Goal: Find specific page/section: Find specific page/section

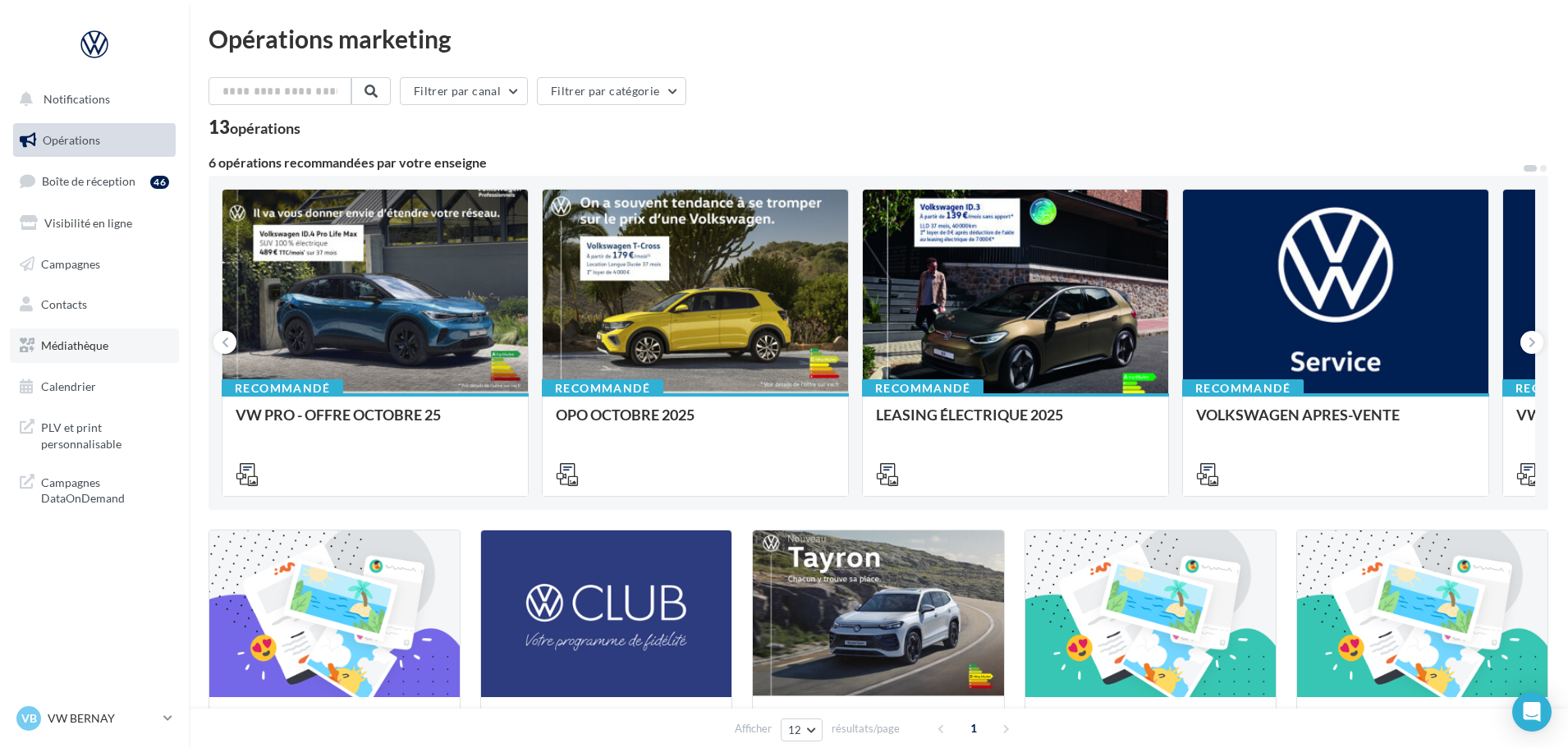
click at [79, 361] on link "Médiathèque" at bounding box center [95, 345] width 169 height 34
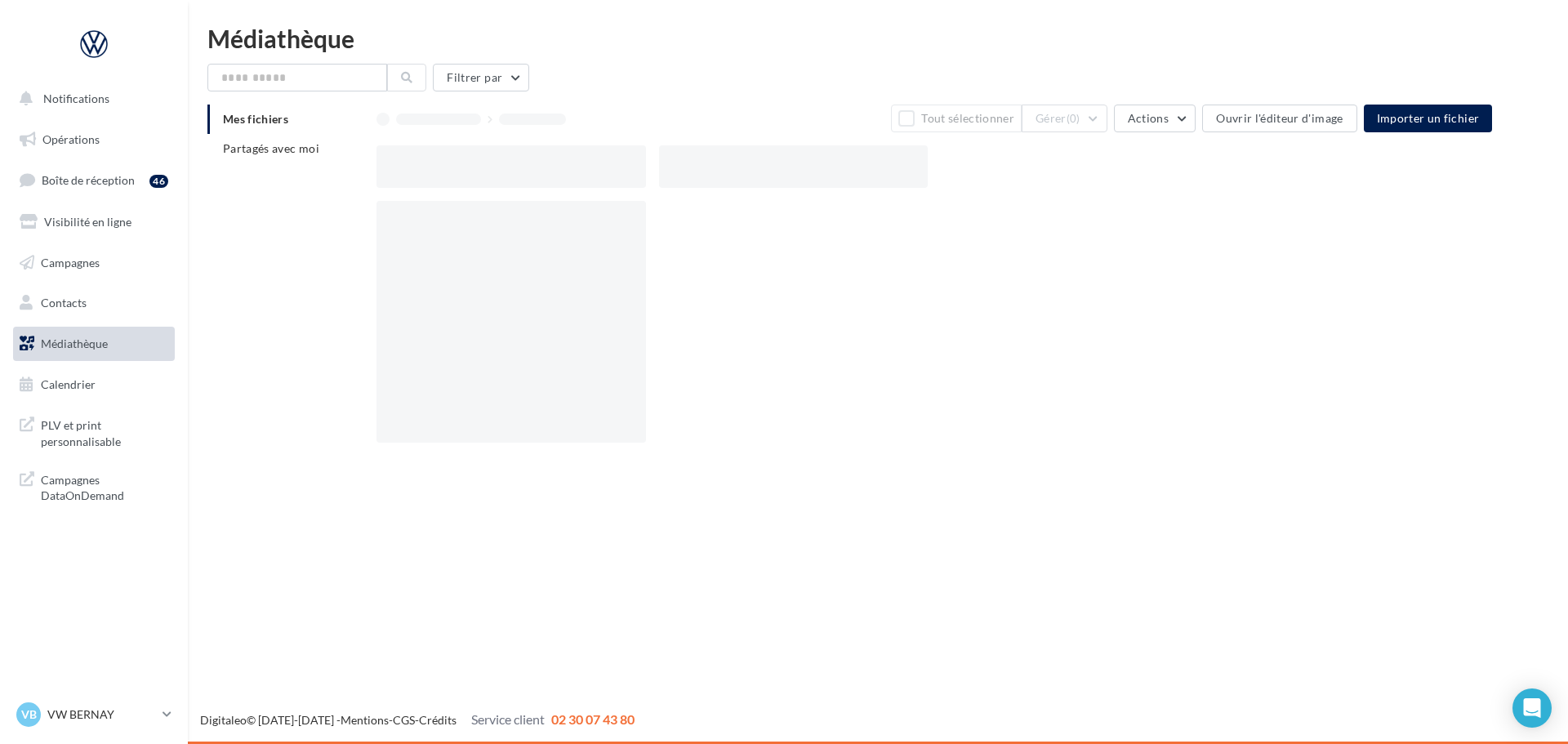
click at [282, 126] on li "Mes fichiers" at bounding box center [286, 119] width 156 height 30
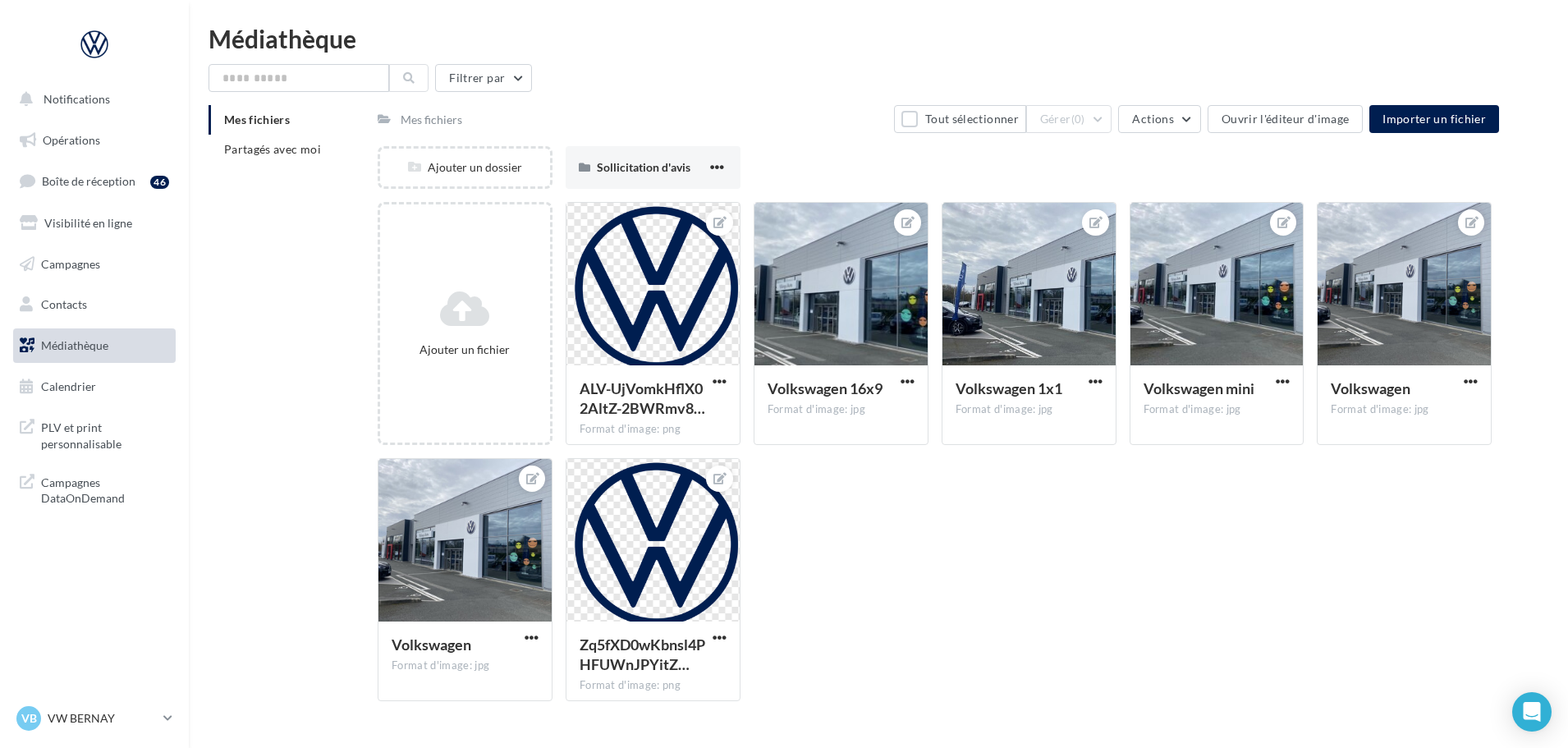
click at [279, 168] on div "Mes fichiers Partagés avec moi" at bounding box center [293, 141] width 169 height 73
click at [279, 151] on span "Partagés avec moi" at bounding box center [272, 149] width 97 height 14
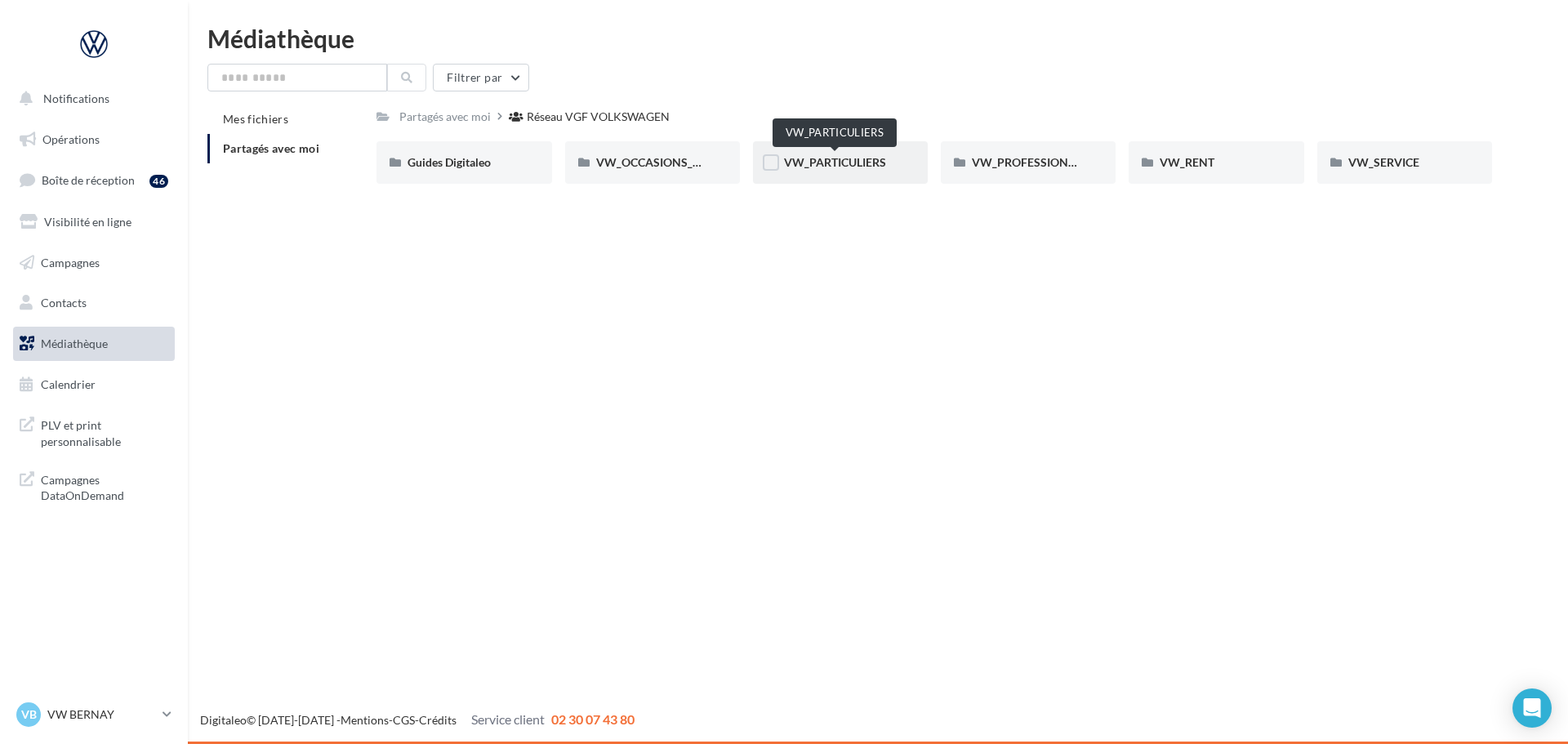
click at [854, 160] on span "VW_PARTICULIERS" at bounding box center [835, 162] width 102 height 14
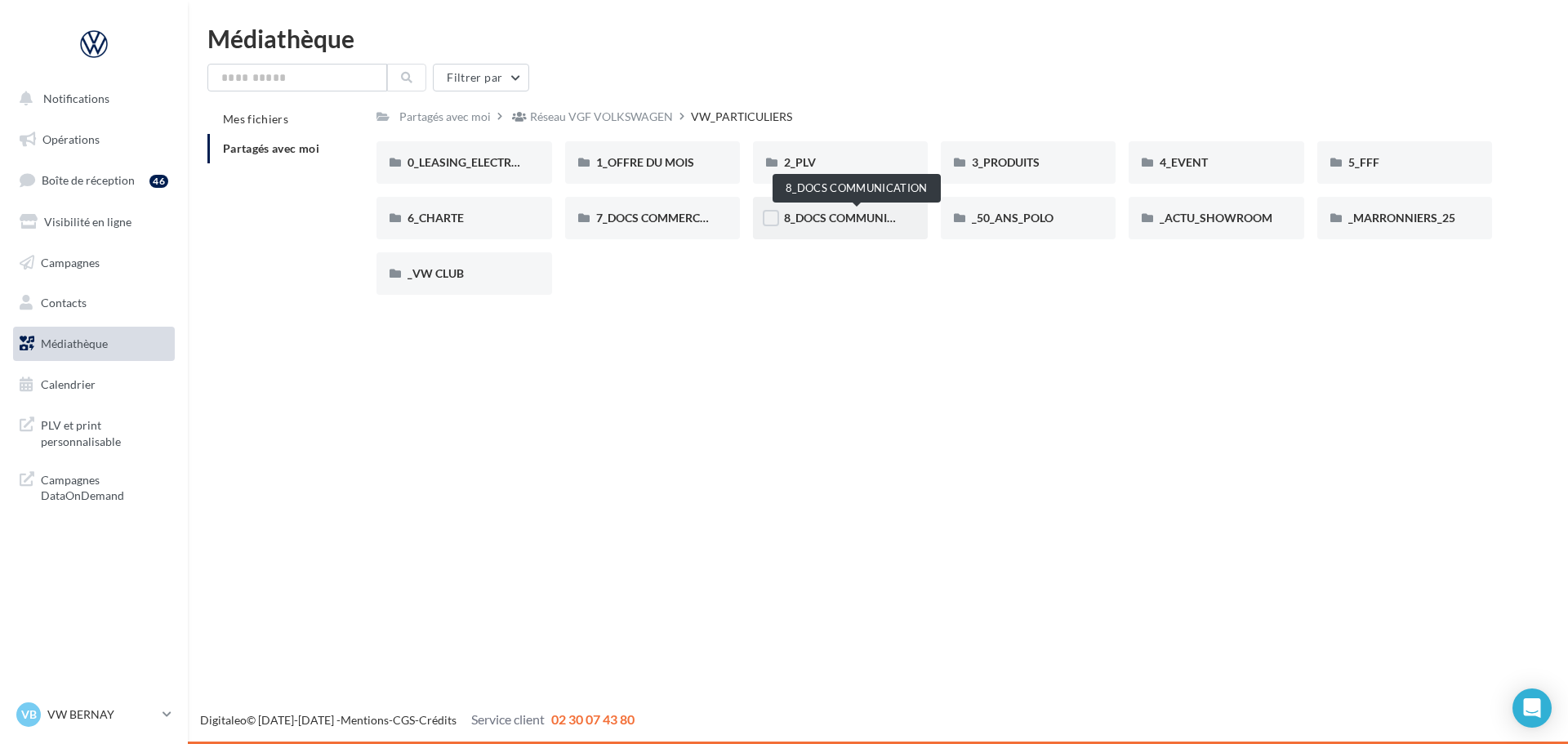
click at [854, 217] on span "8_DOCS COMMUNICATION" at bounding box center [856, 218] width 145 height 14
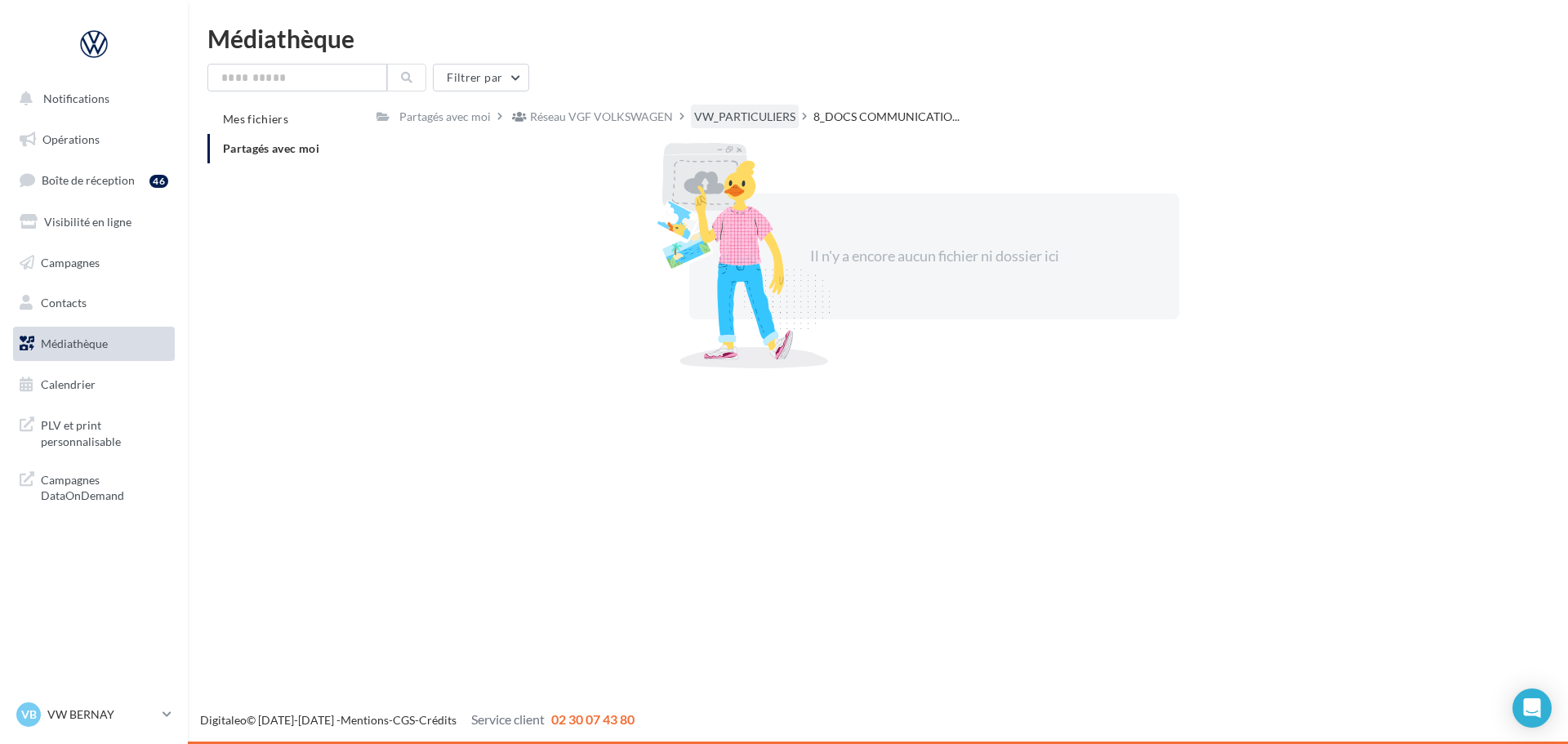
click at [725, 111] on div "VW_PARTICULIERS" at bounding box center [744, 116] width 101 height 16
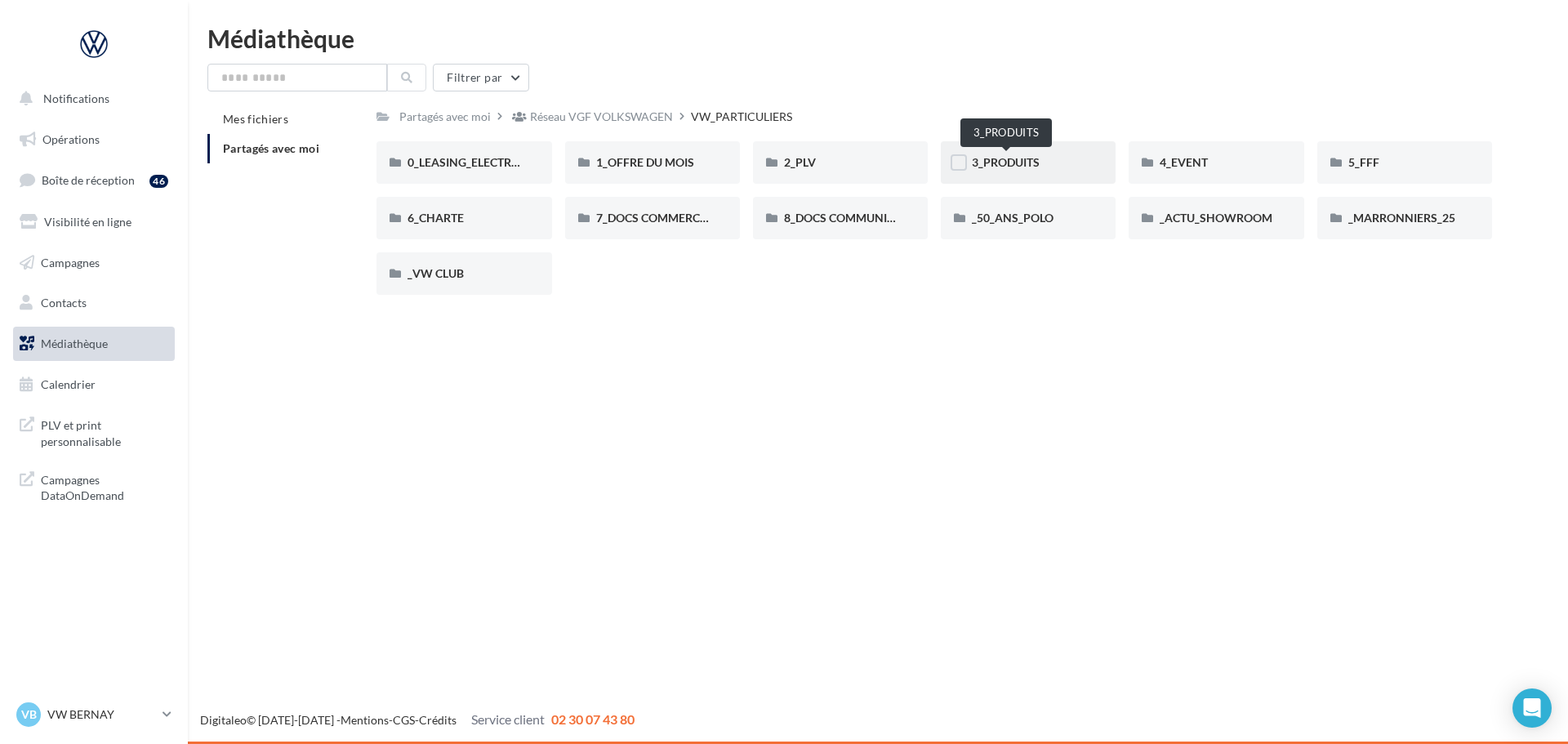
click at [1013, 161] on span "3_PRODUITS" at bounding box center [1005, 162] width 68 height 14
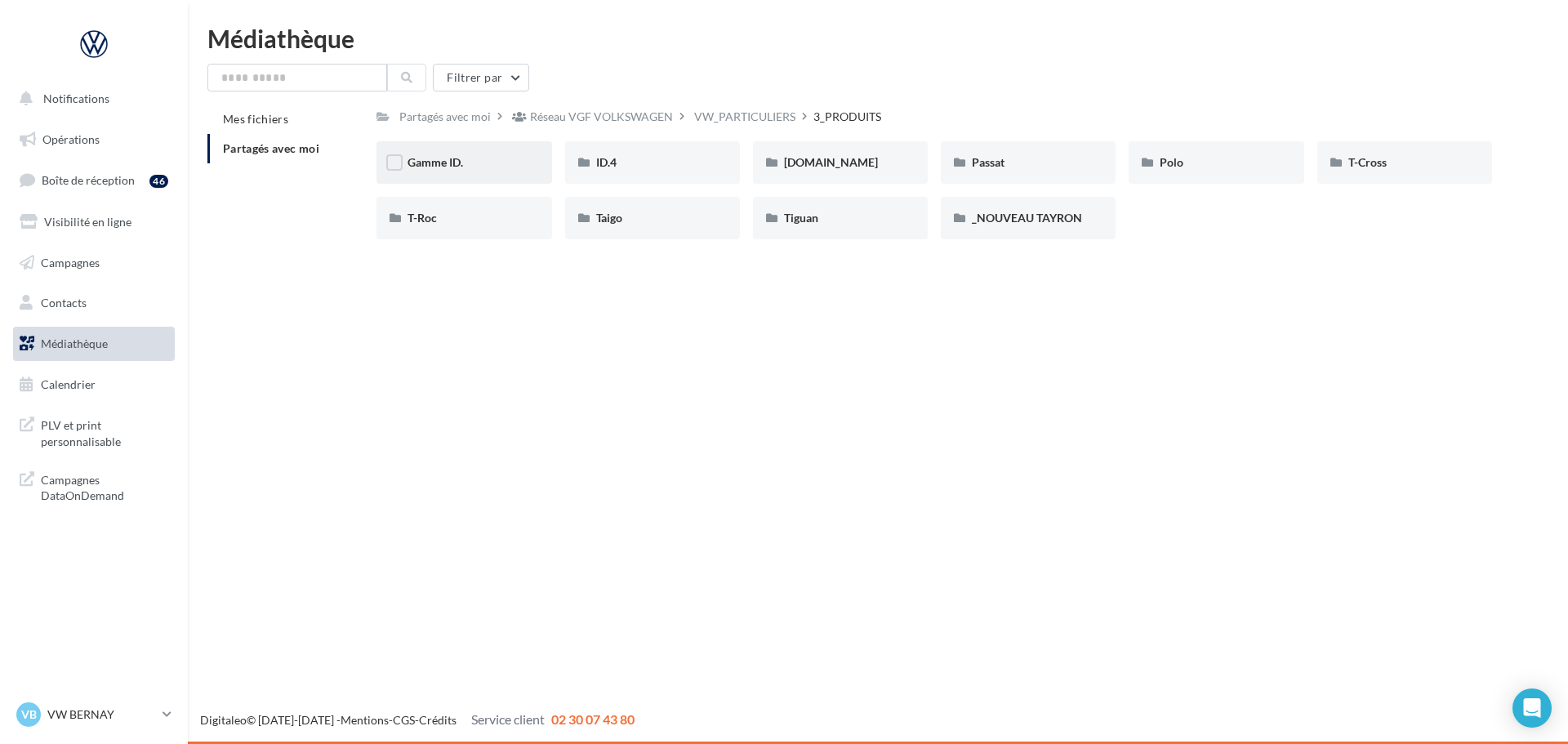
click at [486, 156] on div "Gamme ID." at bounding box center [463, 162] width 113 height 16
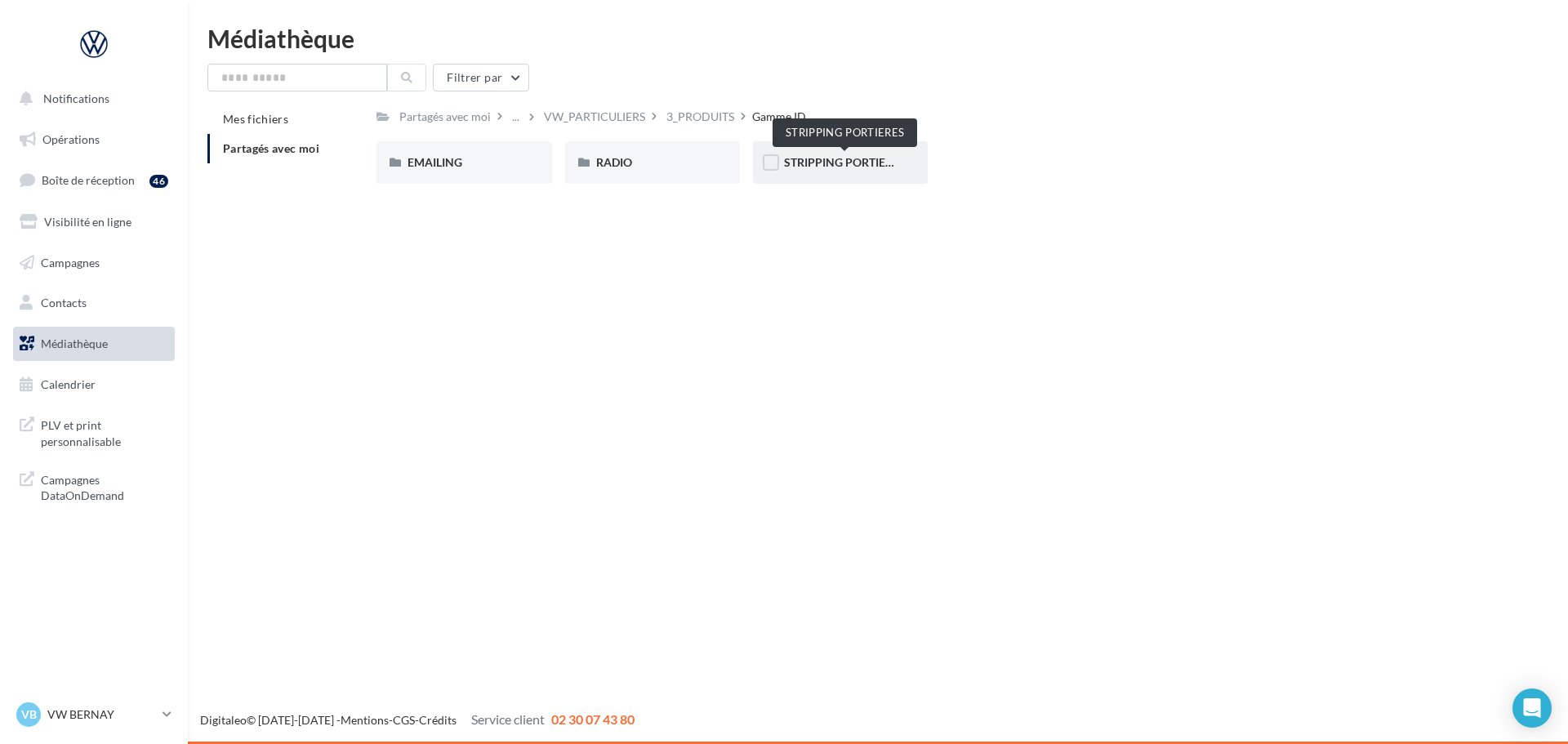
click at [875, 168] on span "STRIPPING PORTIERES" at bounding box center [844, 162] width 122 height 14
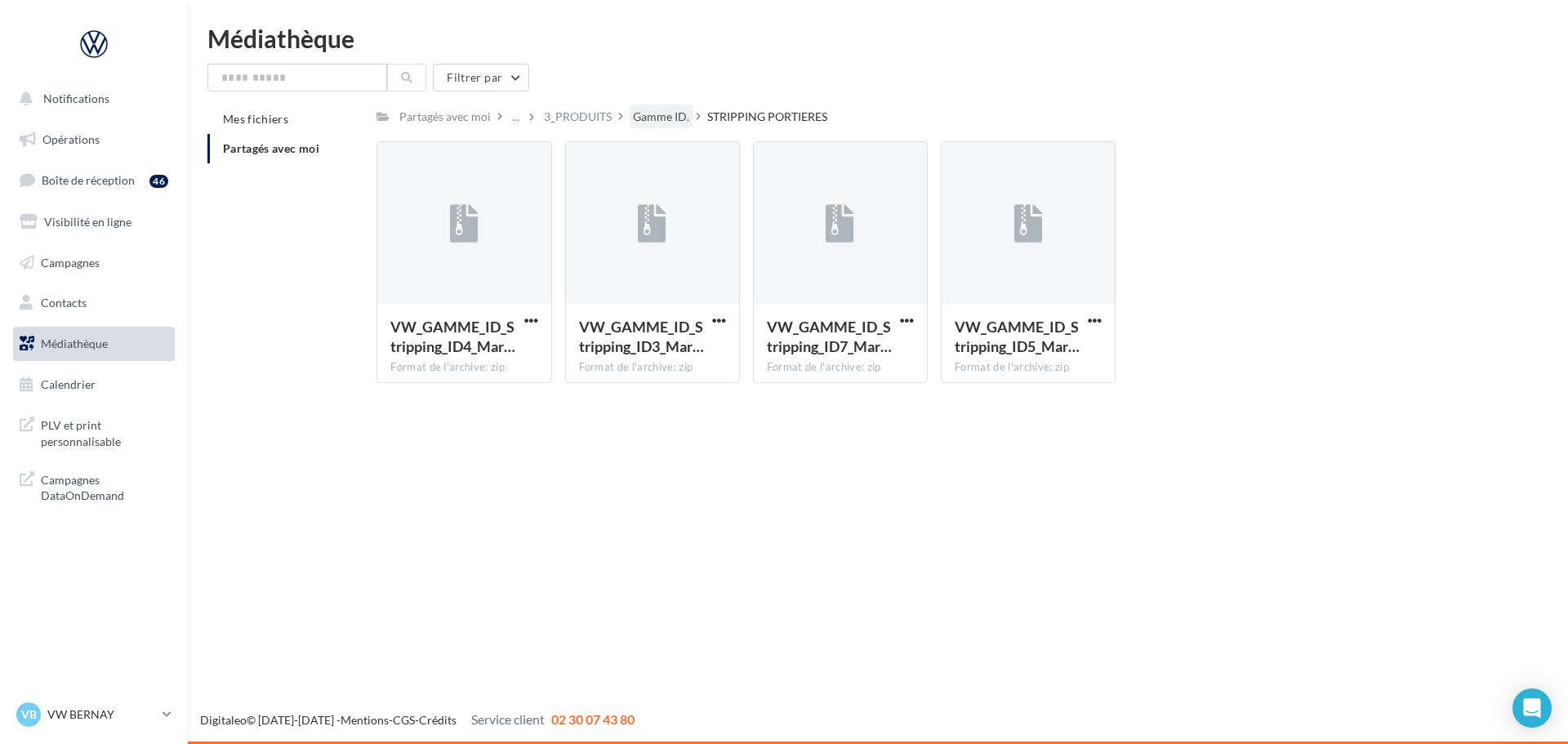
click at [661, 111] on div "Gamme ID." at bounding box center [661, 116] width 56 height 16
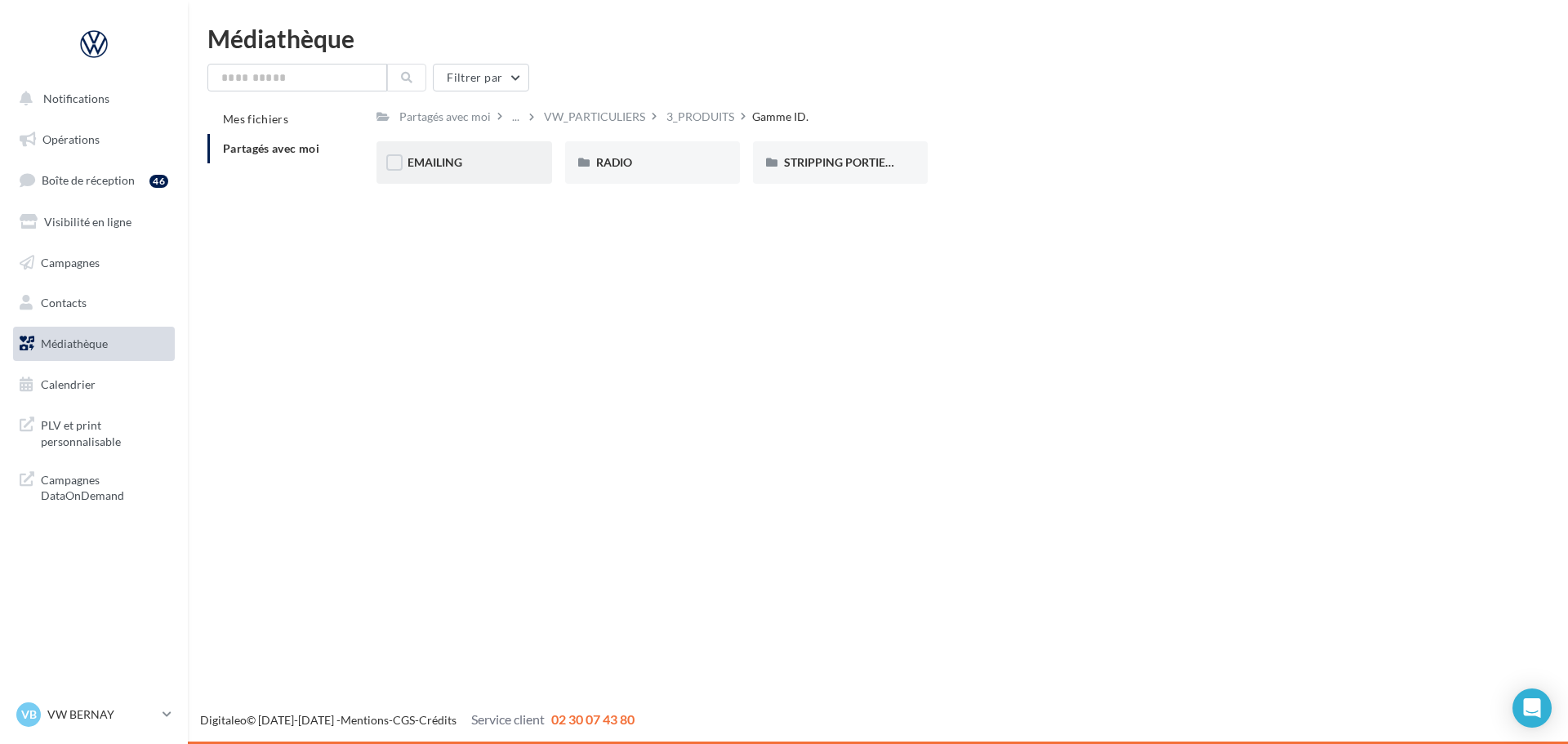
click at [489, 168] on div "EMAILING" at bounding box center [463, 162] width 113 height 16
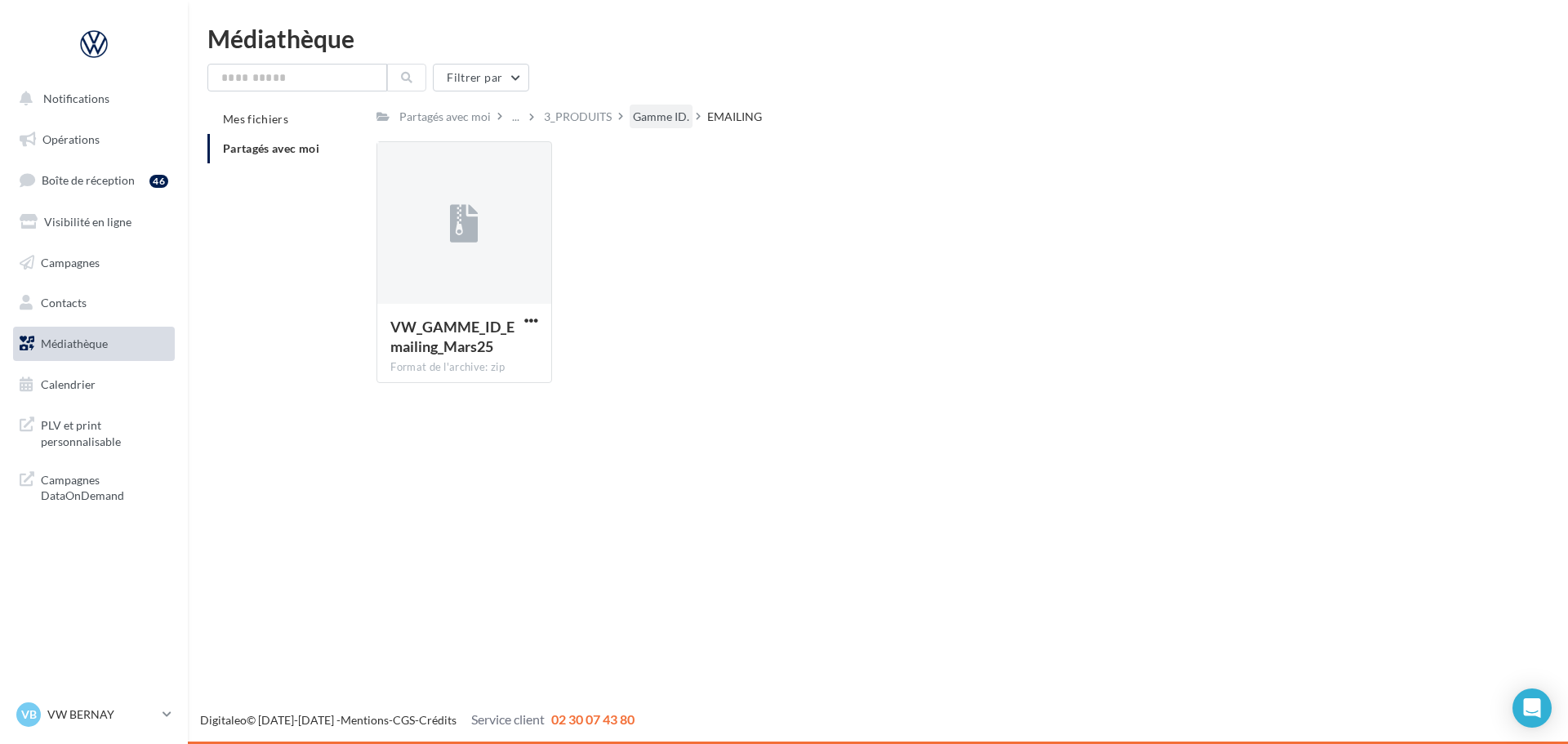
click at [646, 122] on div "Gamme ID." at bounding box center [661, 116] width 56 height 16
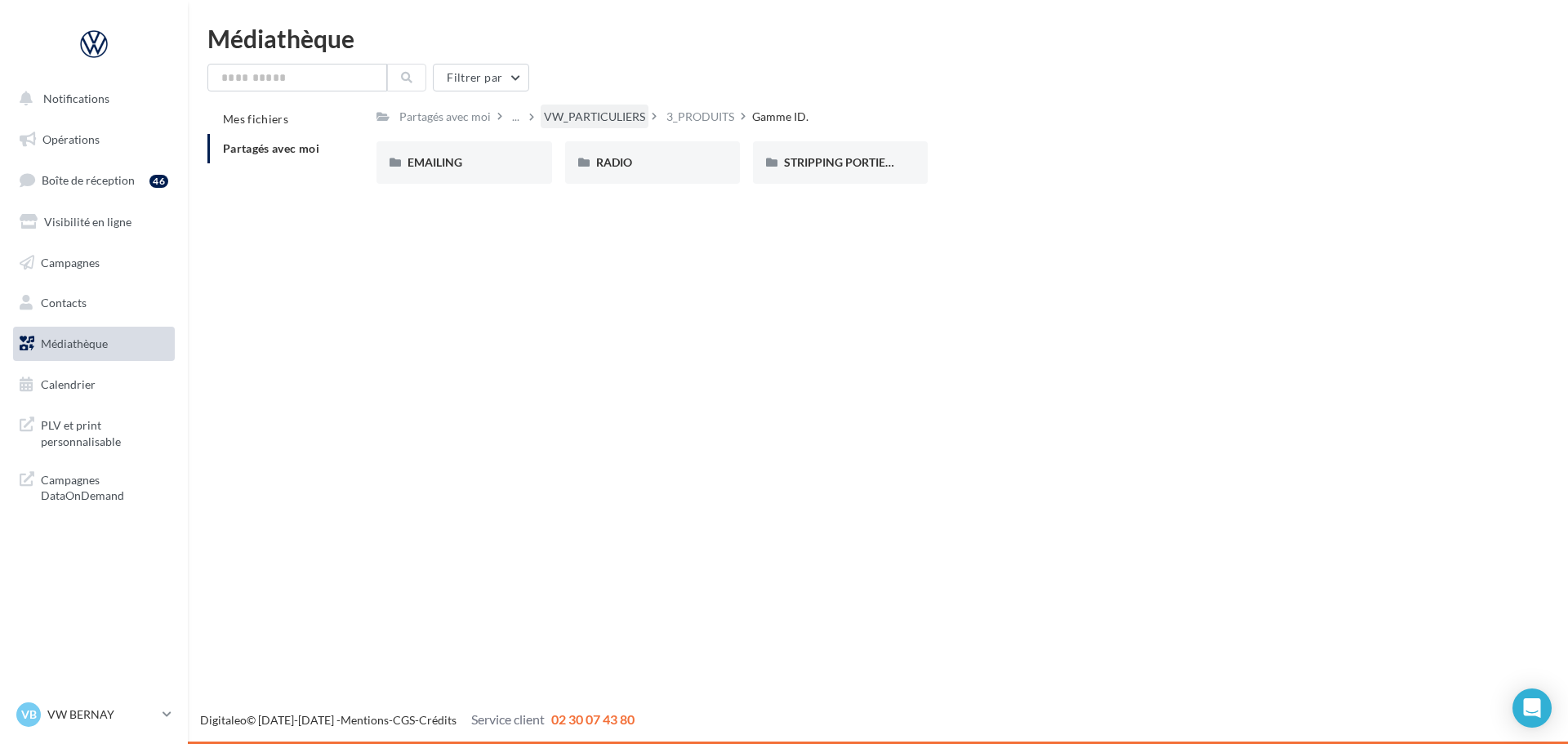
click at [615, 111] on div "VW_PARTICULIERS" at bounding box center [594, 116] width 101 height 16
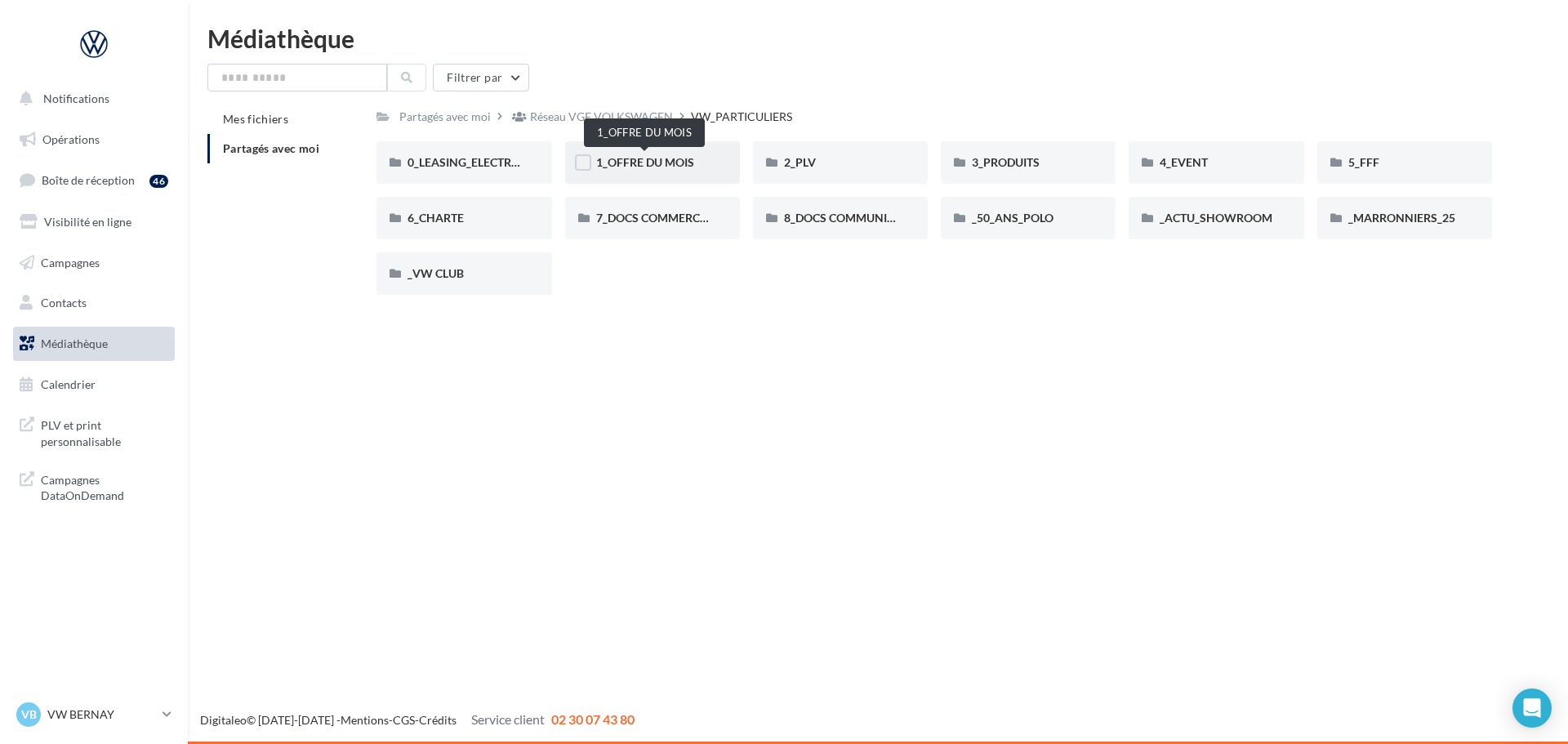
click at [657, 162] on span "1_OFFRE DU MOIS" at bounding box center [644, 162] width 98 height 14
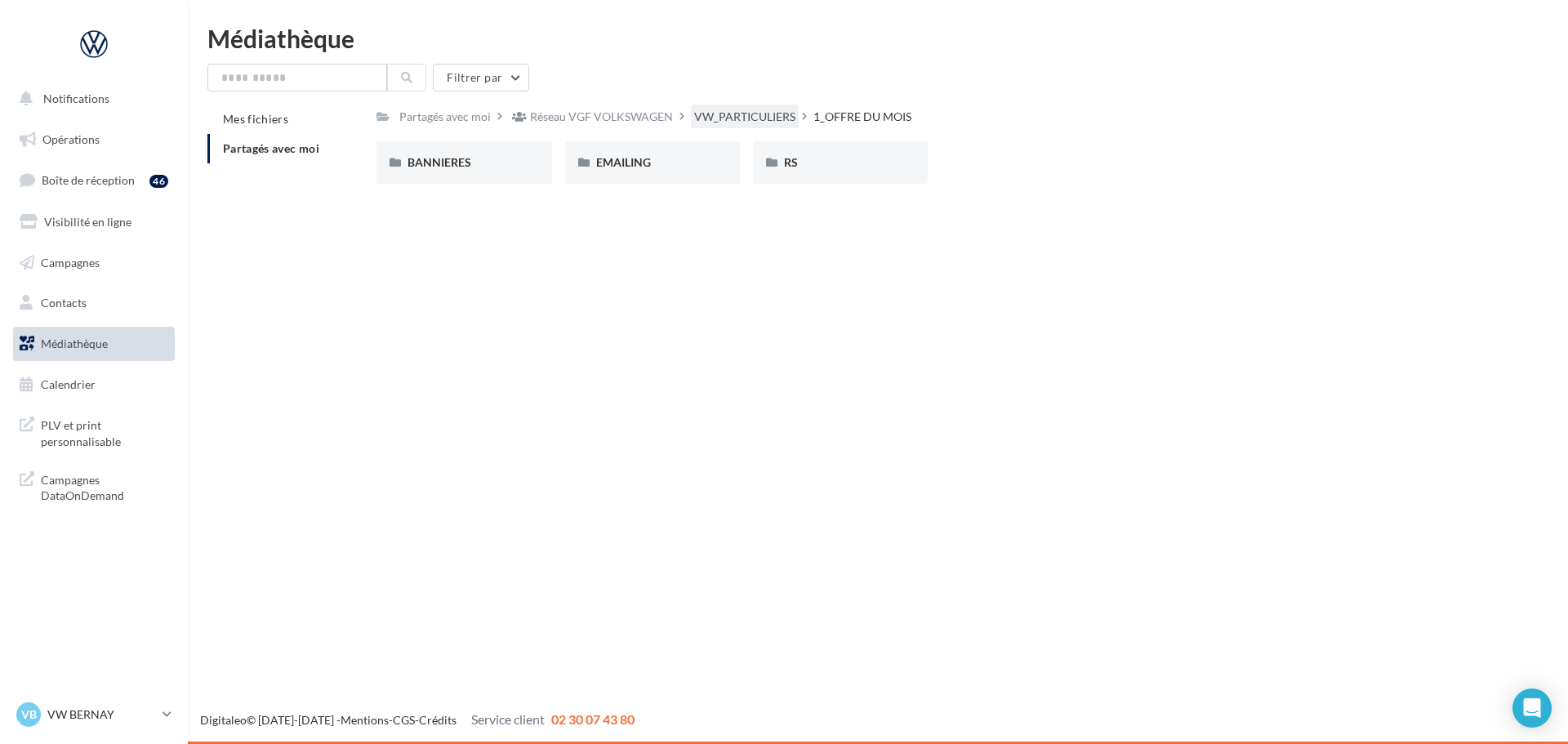
click at [769, 110] on div "VW_PARTICULIERS" at bounding box center [744, 116] width 101 height 16
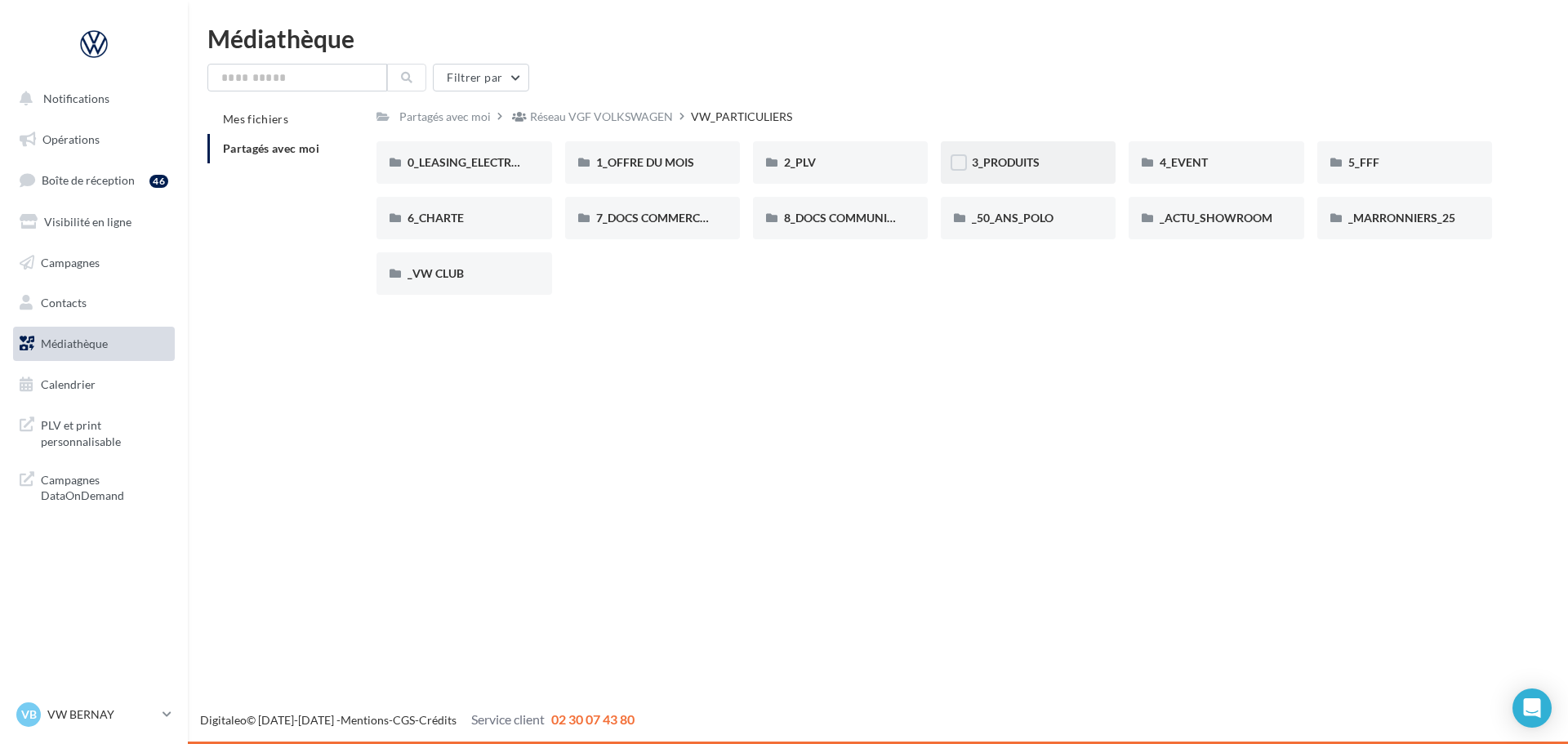
click at [1058, 154] on div "3_PRODUITS" at bounding box center [1028, 162] width 175 height 43
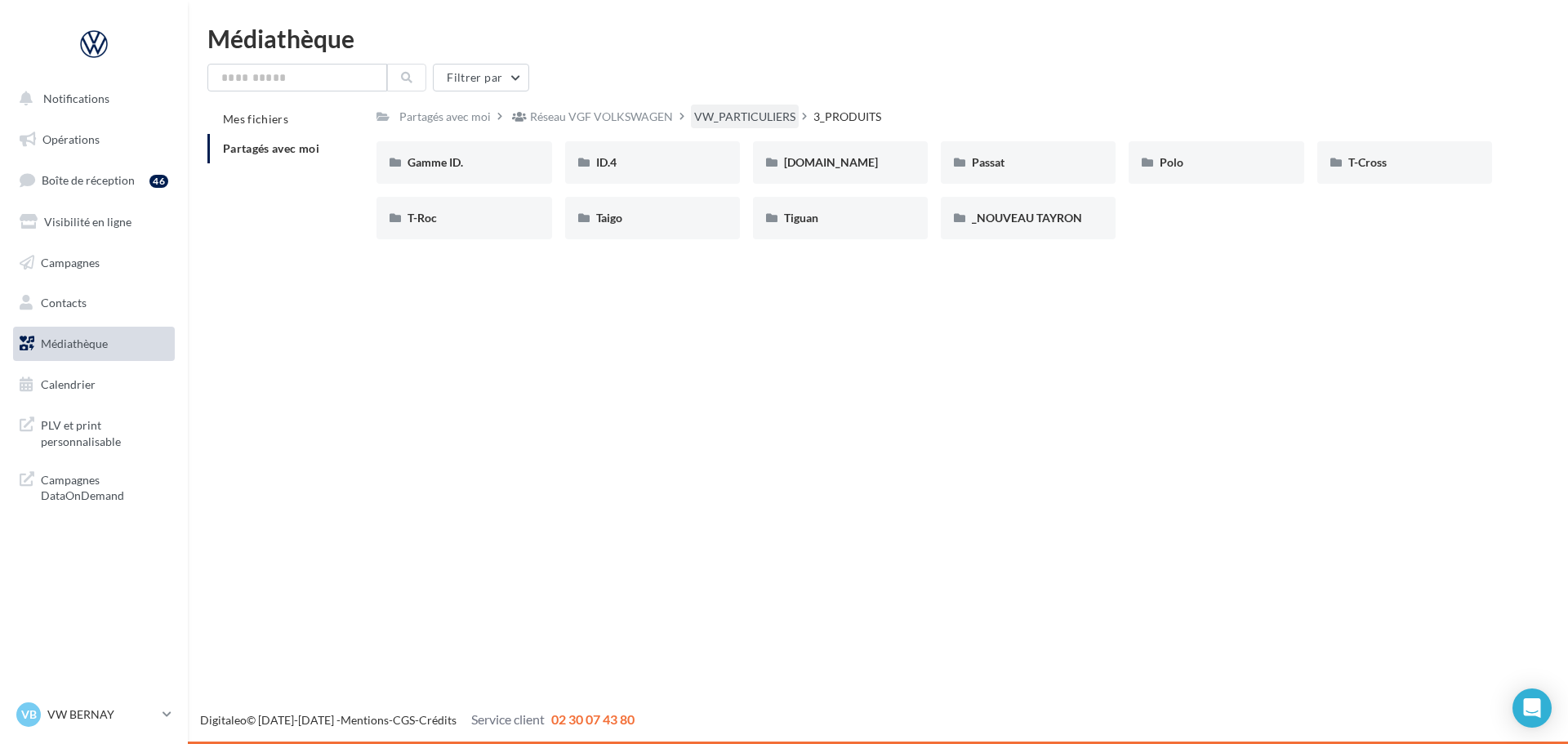
click at [756, 126] on div "VW_PARTICULIERS" at bounding box center [744, 116] width 108 height 24
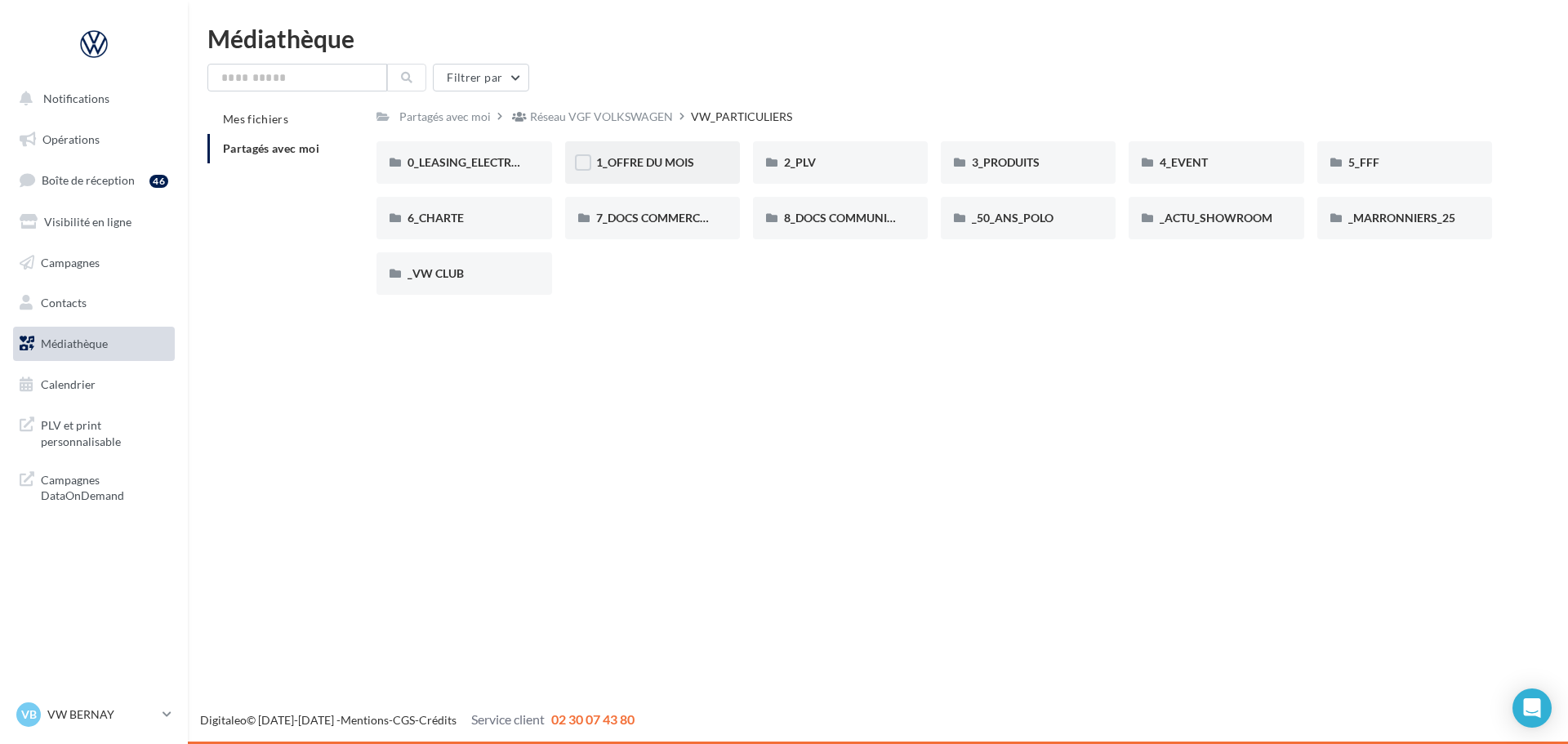
click at [693, 154] on div "1_OFFRE DU MOIS" at bounding box center [653, 162] width 175 height 43
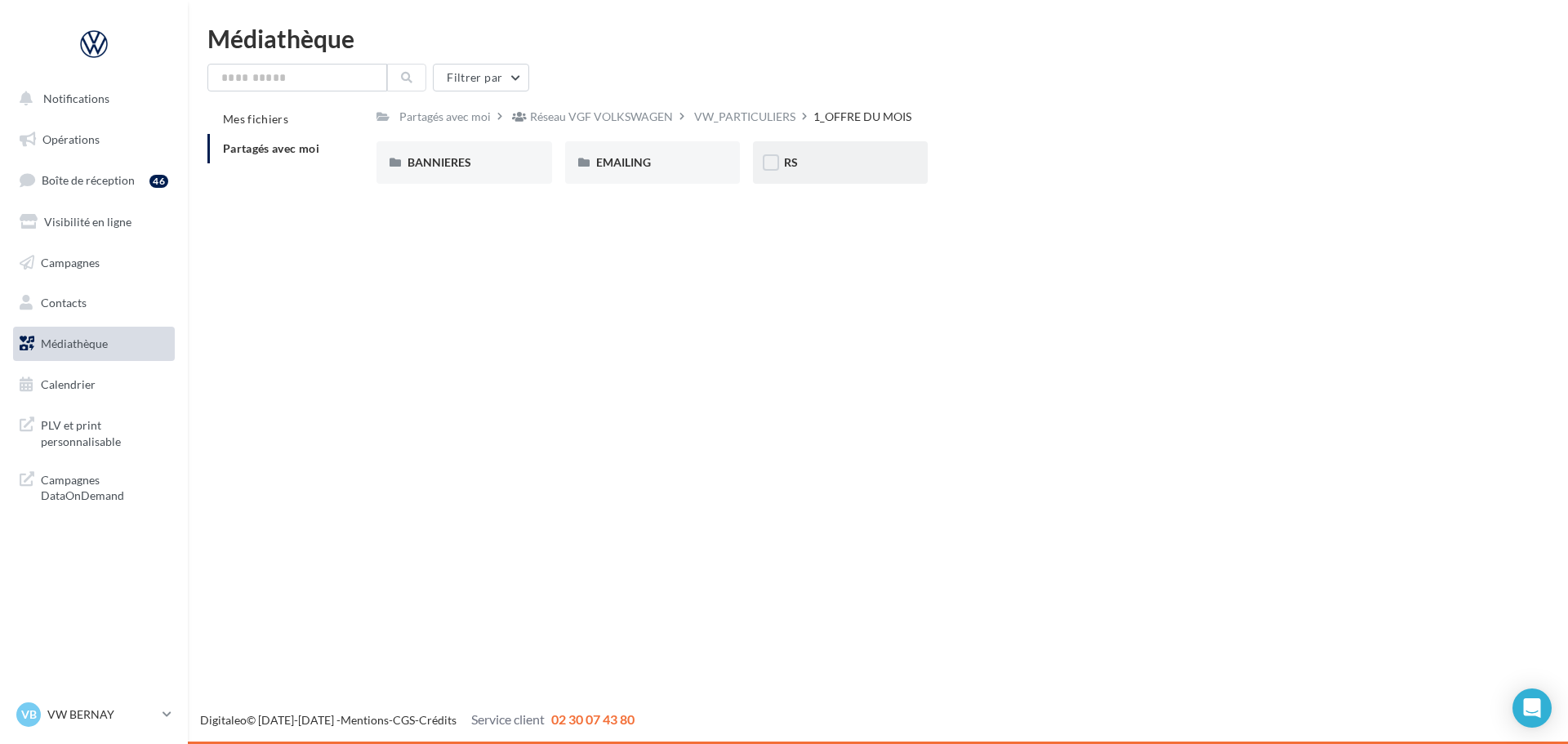
click at [799, 156] on div "RS" at bounding box center [840, 162] width 113 height 16
click at [624, 158] on span "SANS PO" at bounding box center [620, 162] width 49 height 14
click at [439, 143] on div "ID.3" at bounding box center [464, 162] width 175 height 43
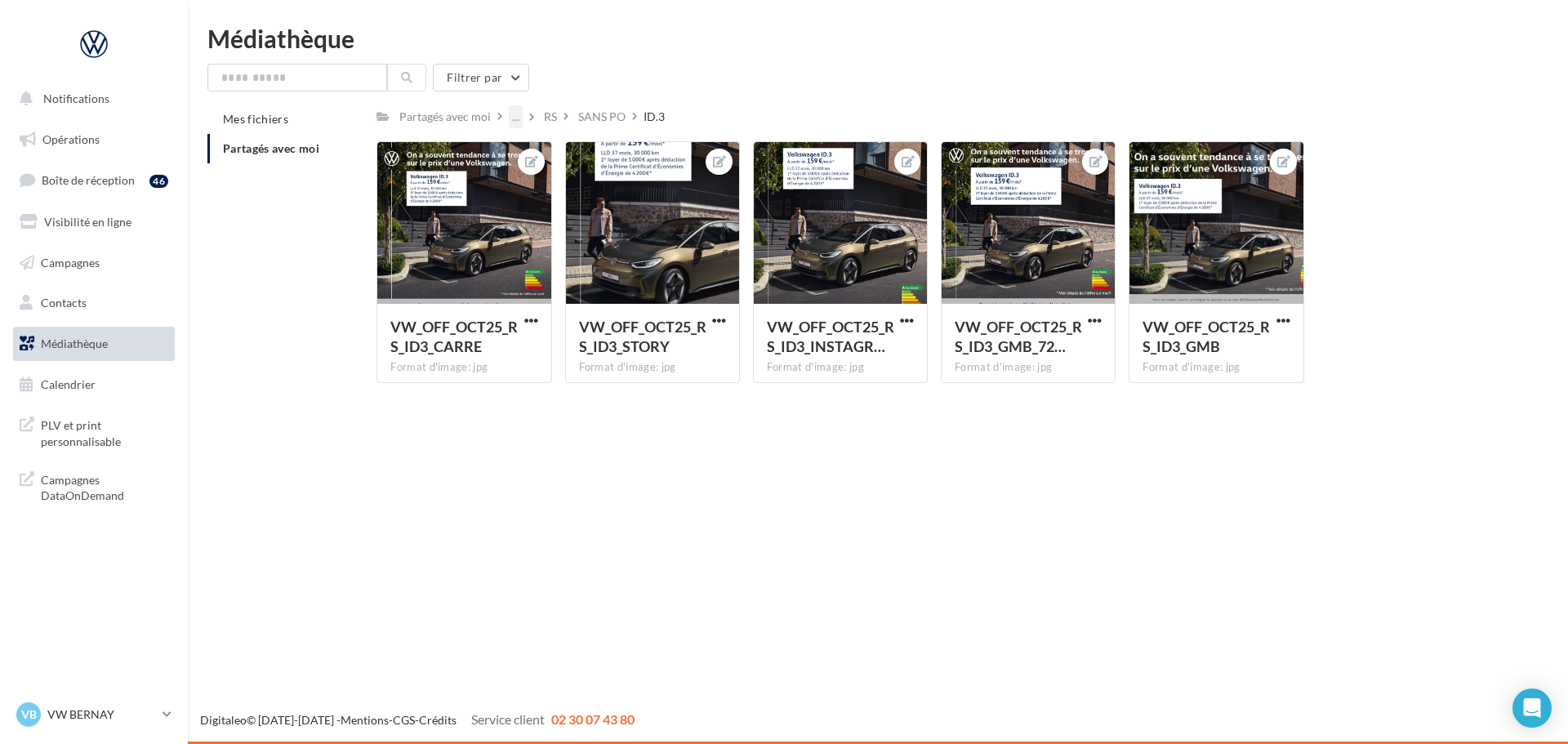
click at [513, 113] on div "..." at bounding box center [516, 116] width 14 height 23
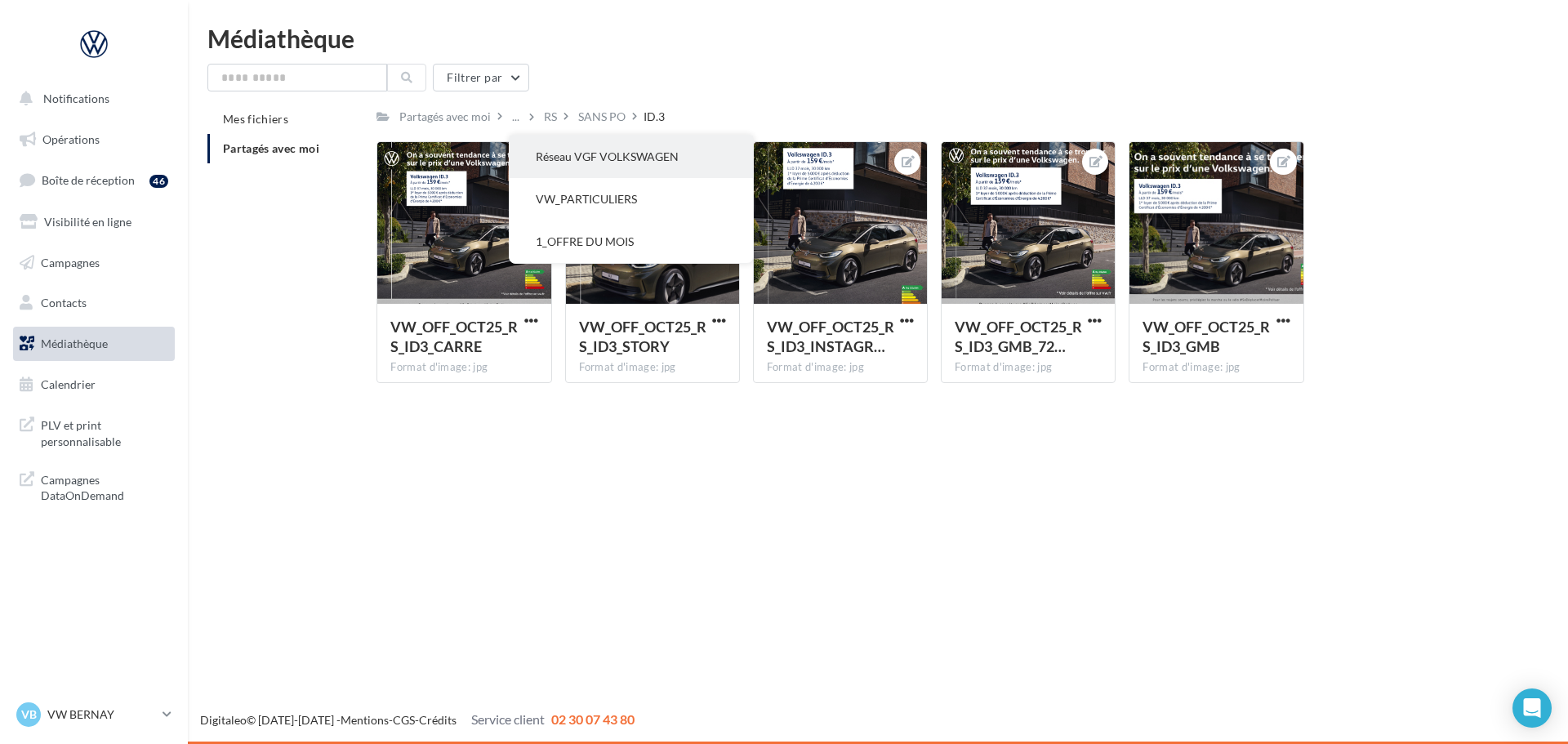
click at [560, 156] on button "Réseau VGF VOLKSWAGEN" at bounding box center [631, 157] width 243 height 43
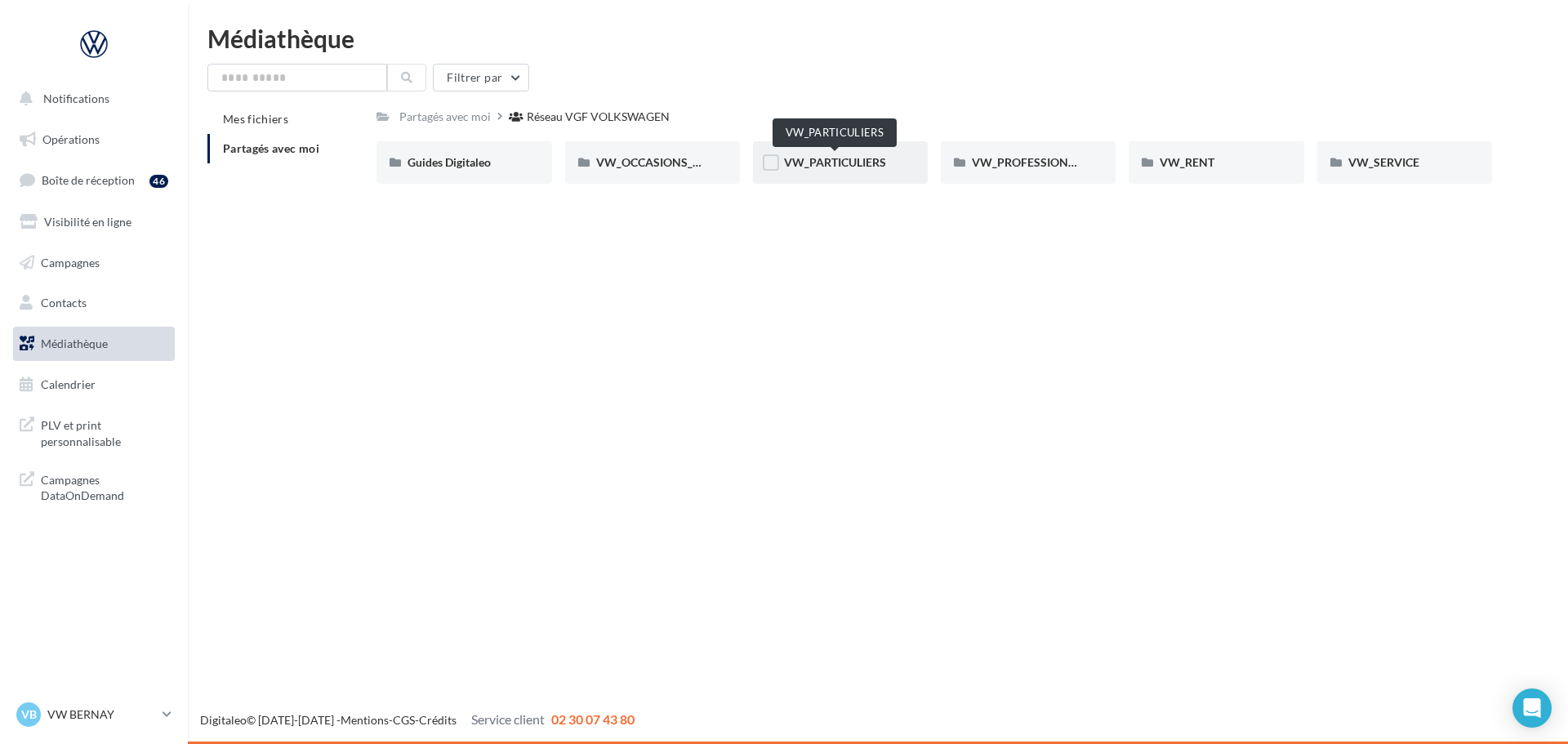
click at [835, 168] on span "VW_PARTICULIERS" at bounding box center [835, 162] width 102 height 14
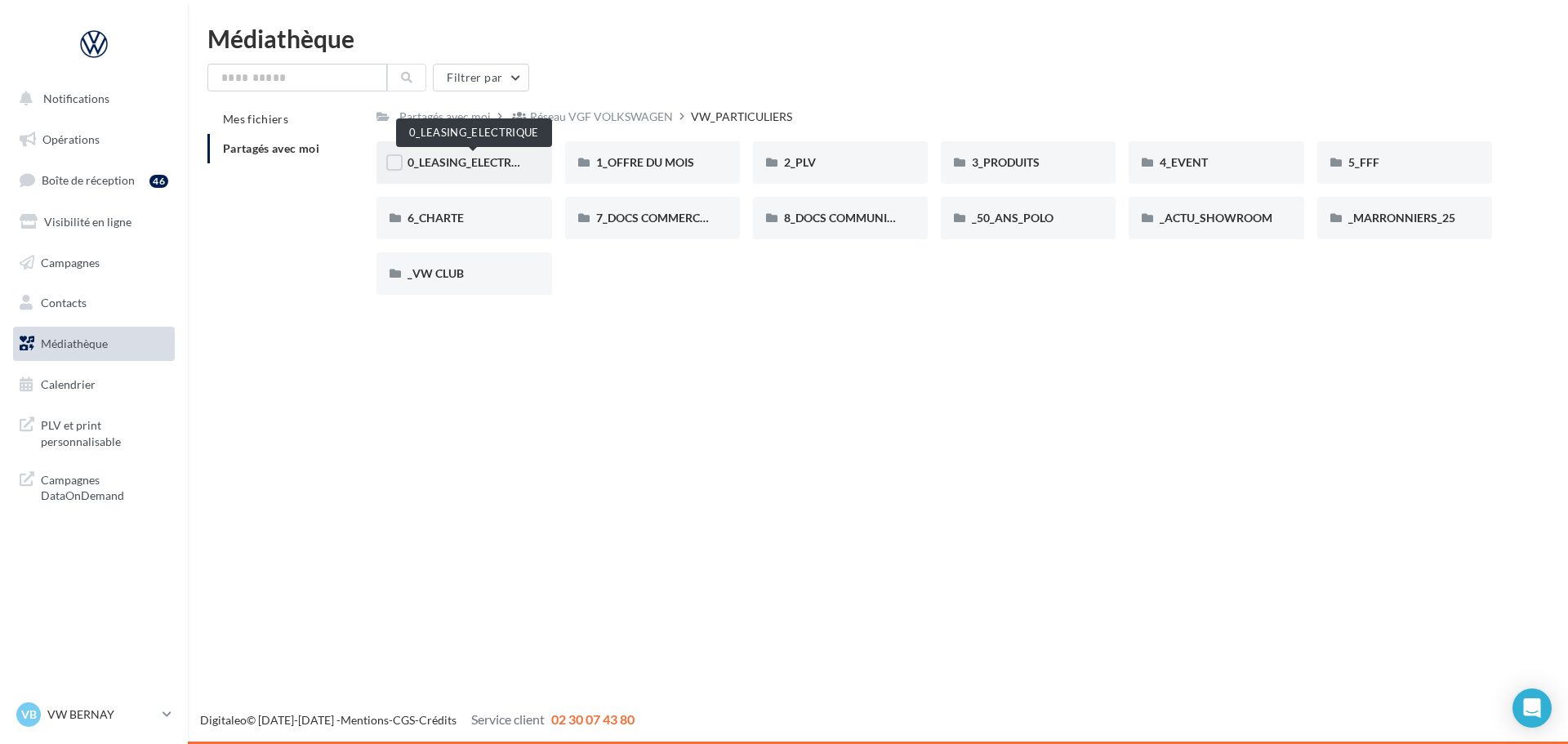
click at [450, 157] on span "0_LEASING_ELECTRIQUE" at bounding box center [473, 162] width 131 height 14
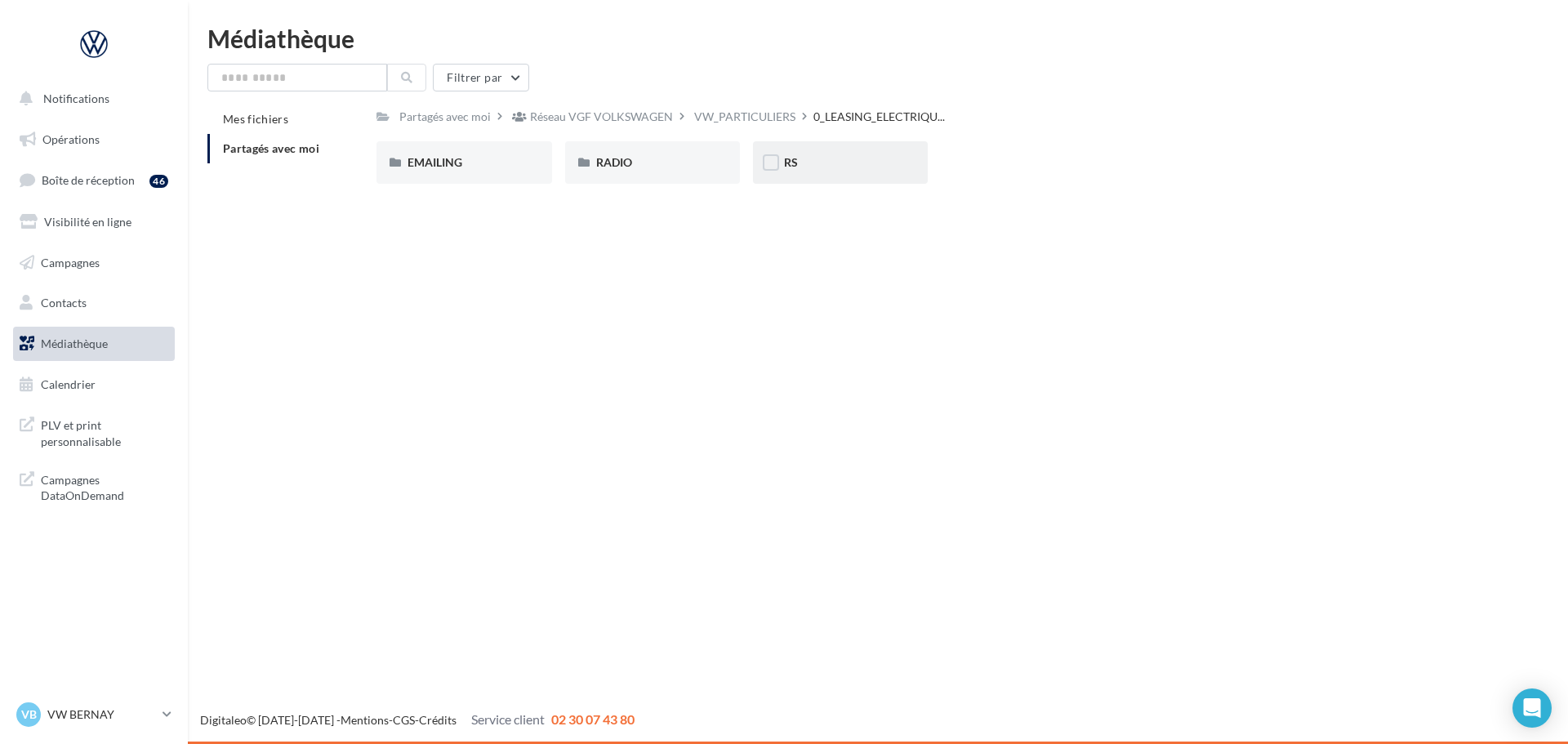
click at [845, 154] on div "RS" at bounding box center [841, 162] width 175 height 43
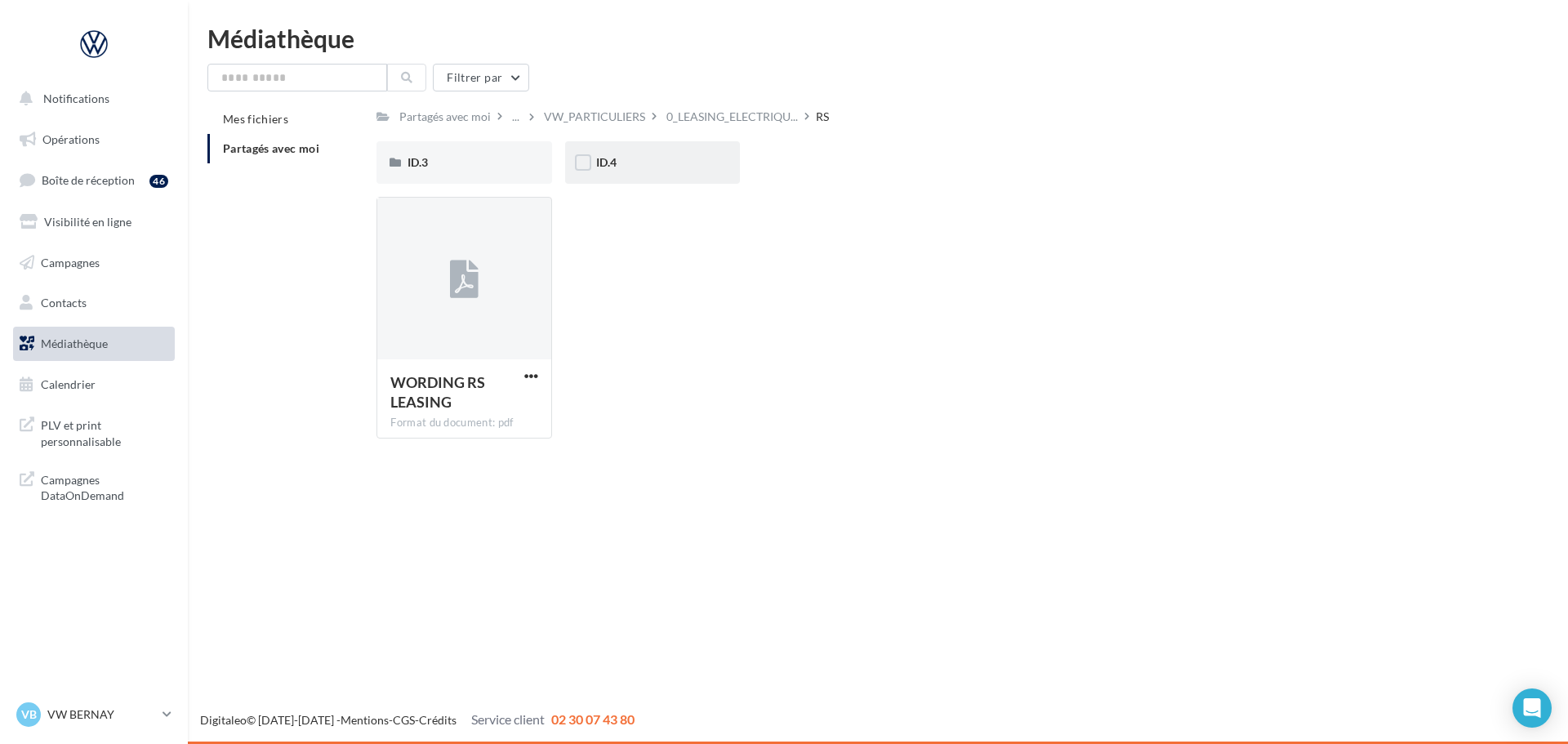
click at [646, 174] on div "ID.4" at bounding box center [653, 162] width 175 height 43
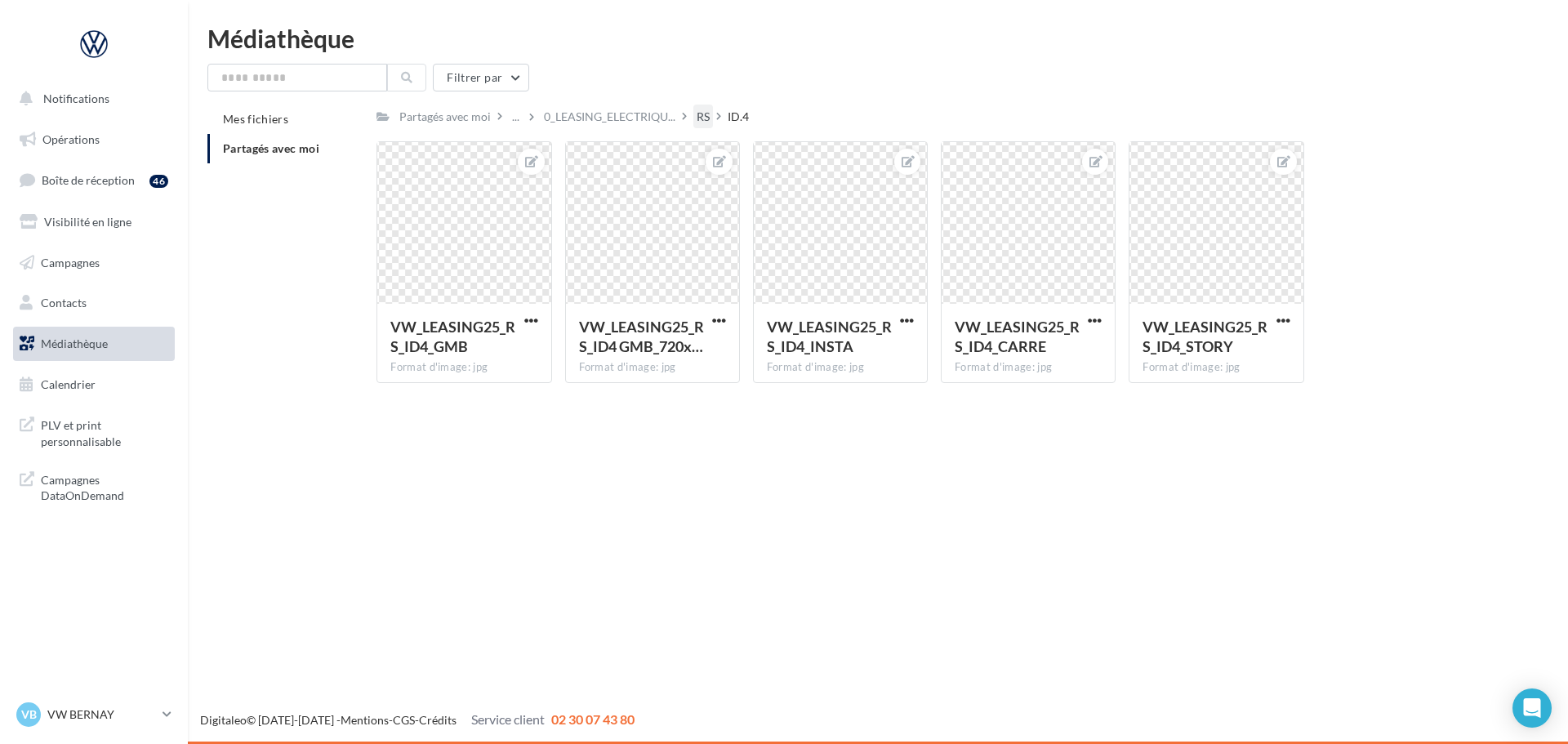
click at [700, 114] on div "RS" at bounding box center [703, 116] width 13 height 16
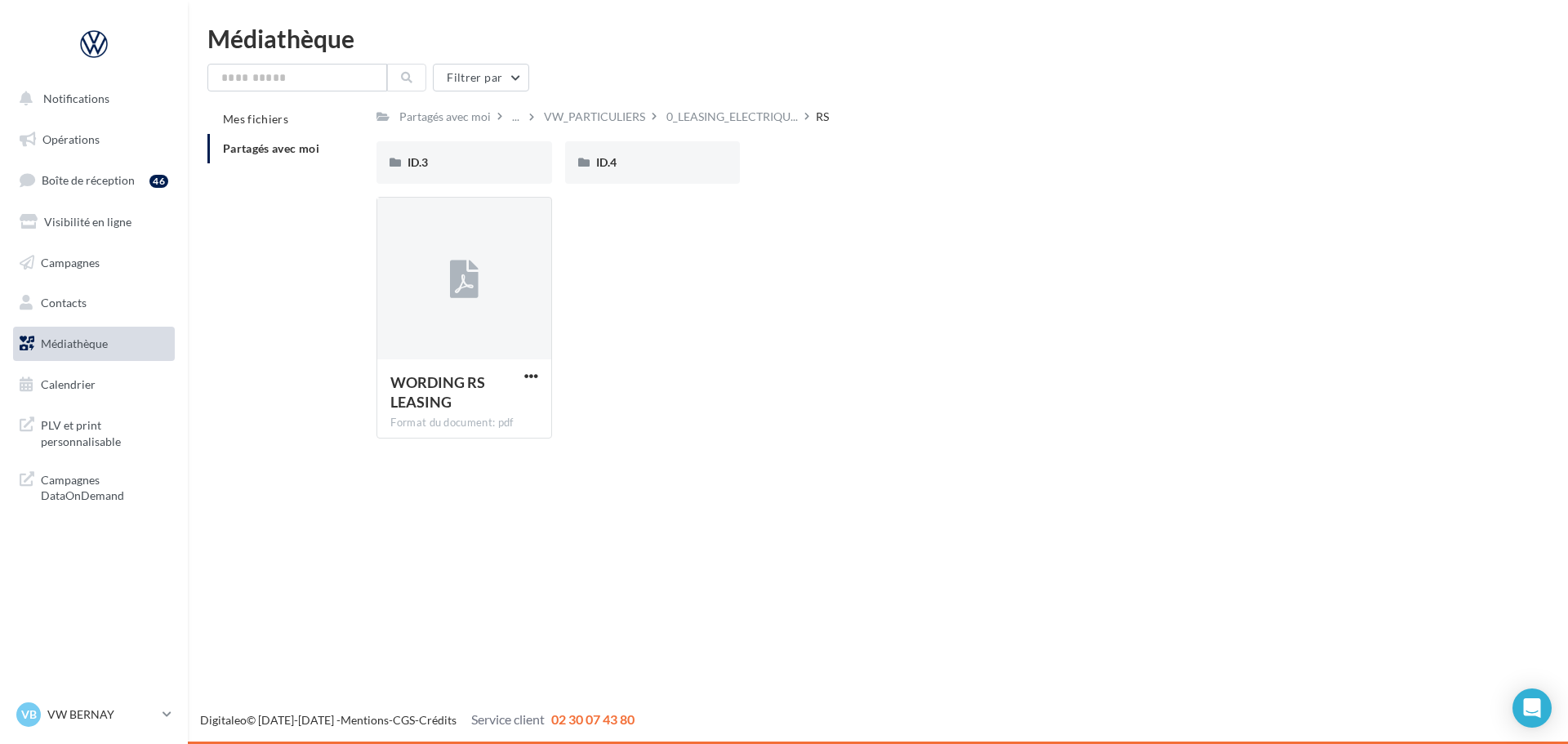
click at [453, 176] on div "ID.3" at bounding box center [464, 162] width 175 height 43
